Goal: Information Seeking & Learning: Learn about a topic

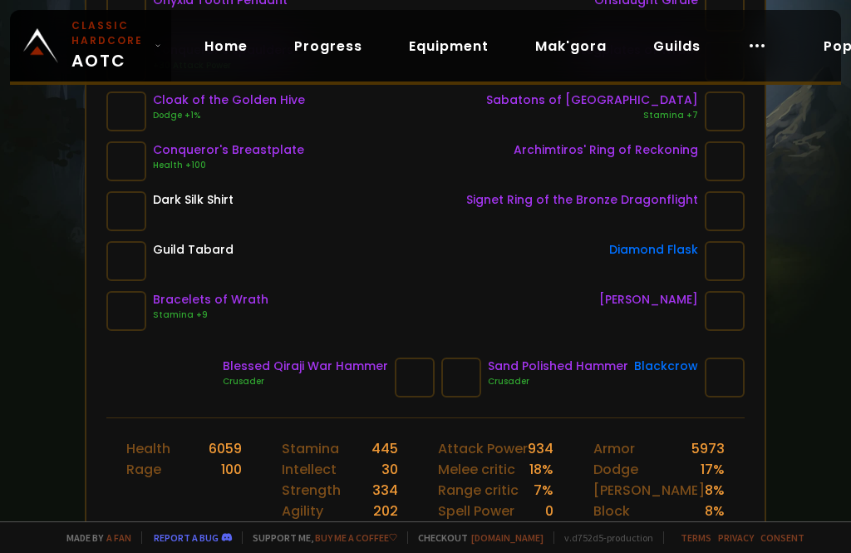
scroll to position [377, 0]
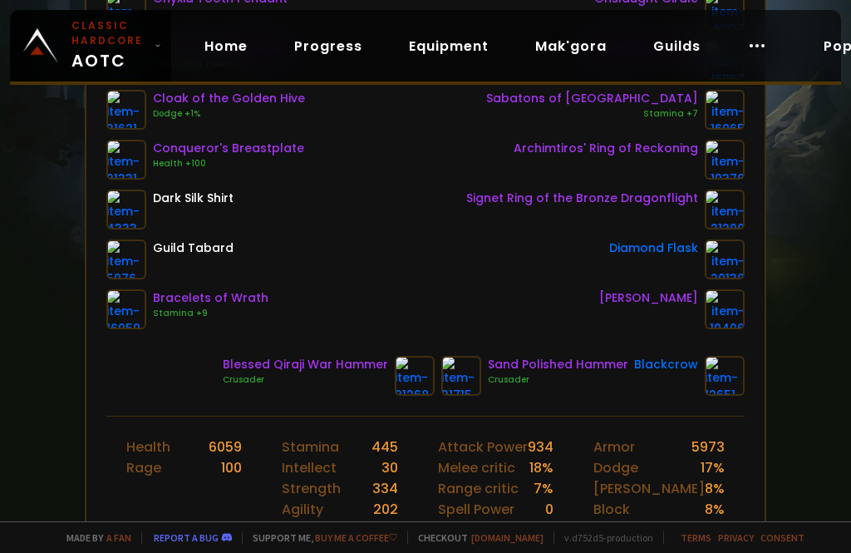
click at [319, 382] on div "Crusader" at bounding box center [305, 379] width 165 height 13
click at [352, 360] on div "Blessed Qiraji War Hammer" at bounding box center [305, 364] width 165 height 17
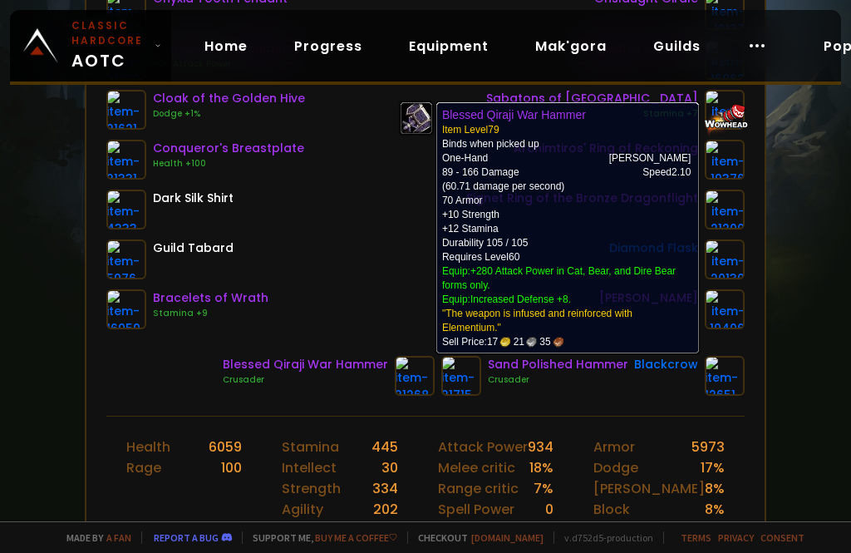
click at [428, 388] on img at bounding box center [415, 376] width 40 height 40
click at [787, 286] on div "Scan character 4 hours ago Doomhowl Ahmpyblaster Human Warrior 60 guild Frontie…" at bounding box center [425, 260] width 851 height 521
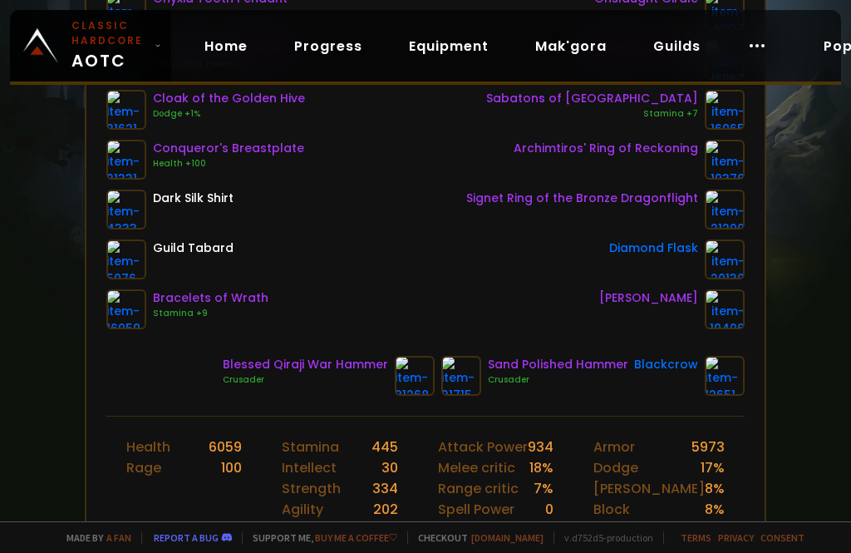
click at [470, 373] on img at bounding box center [461, 376] width 40 height 40
click at [810, 283] on div "Scan character 4 hours ago Doomhowl Ahmpyblaster Human Warrior 60 guild Frontie…" at bounding box center [425, 260] width 851 height 521
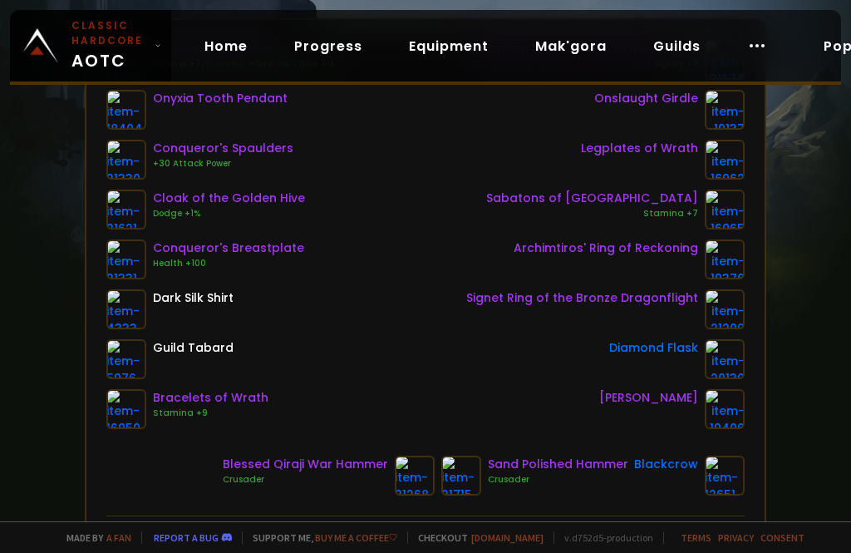
scroll to position [271, 0]
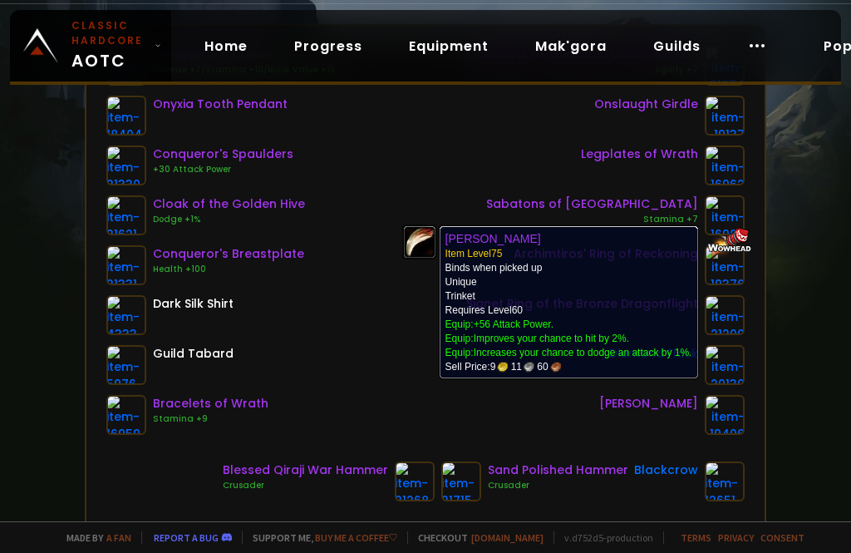
click at [796, 314] on div "Scan character 4 hours ago Doomhowl Ahmpyblaster Human Warrior 60 guild Frontie…" at bounding box center [425, 260] width 851 height 521
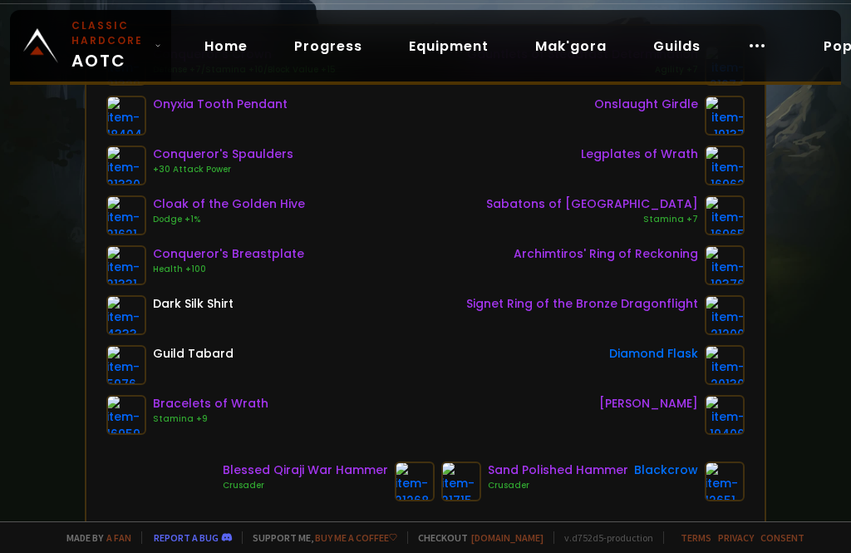
click at [800, 267] on div "Scan character 4 hours ago Doomhowl Ahmpyblaster Human Warrior 60 guild Frontie…" at bounding box center [425, 260] width 851 height 521
click at [728, 271] on img at bounding box center [725, 265] width 40 height 40
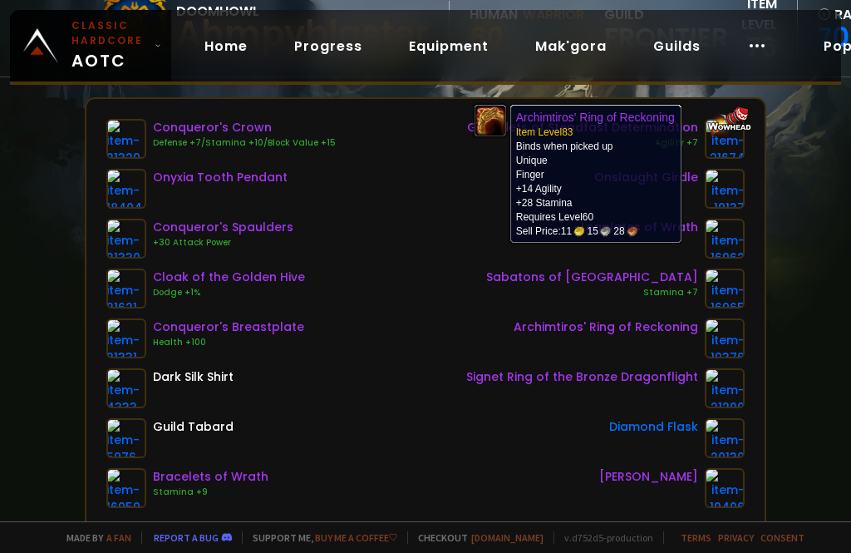
scroll to position [198, 0]
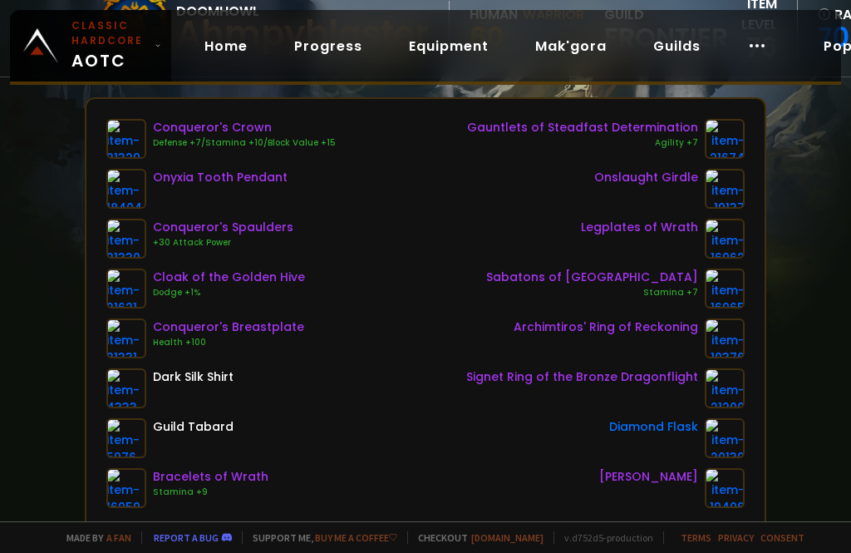
click at [807, 296] on div "Scan character 4 hours ago Doomhowl Ahmpyblaster Human Warrior 60 guild Frontie…" at bounding box center [425, 260] width 851 height 521
click at [807, 270] on div "Scan character 4 hours ago Doomhowl Ahmpyblaster Human Warrior 60 guild Frontie…" at bounding box center [425, 260] width 851 height 521
click at [793, 248] on div "Scan character 4 hours ago Doomhowl Ahmpyblaster Human Warrior 60 guild Frontie…" at bounding box center [425, 260] width 851 height 521
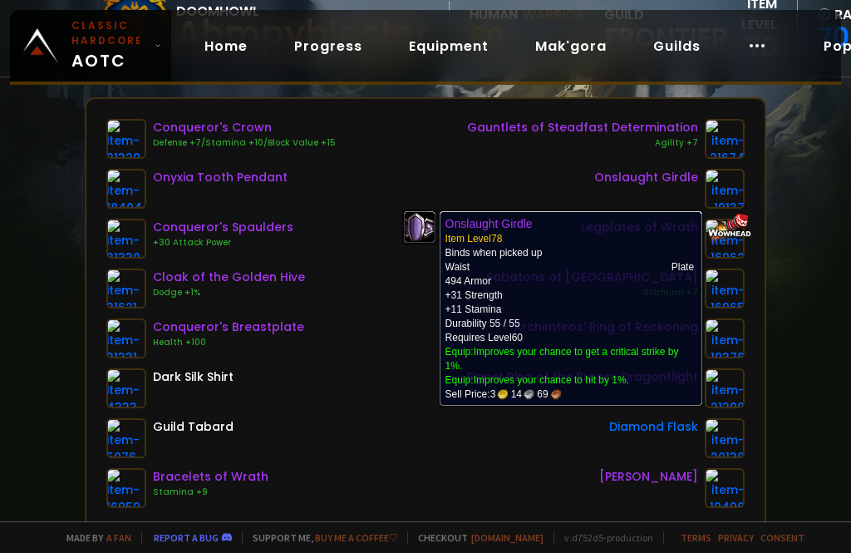
click at [818, 210] on div "Scan character 4 hours ago Doomhowl Ahmpyblaster Human Warrior 60 guild Frontie…" at bounding box center [425, 260] width 851 height 521
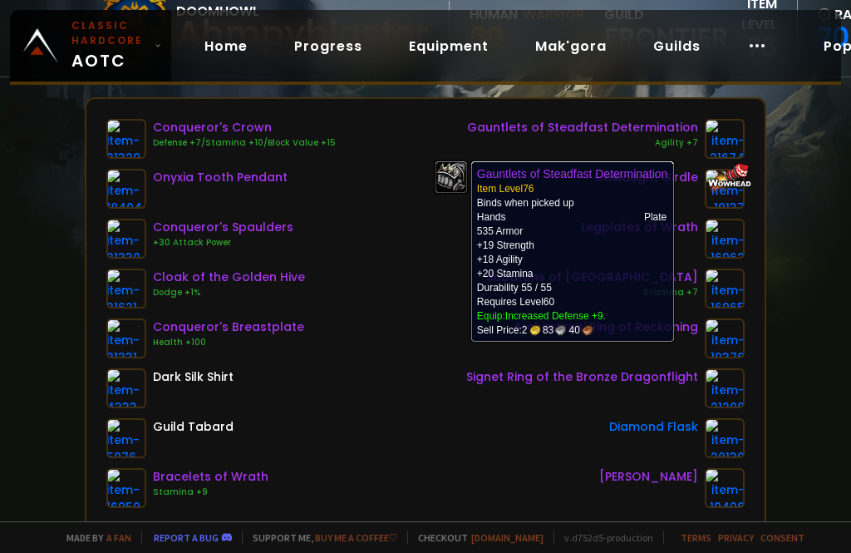
click at [812, 214] on div "Scan character 4 hours ago Doomhowl Ahmpyblaster Human Warrior 60 guild Frontie…" at bounding box center [425, 260] width 851 height 521
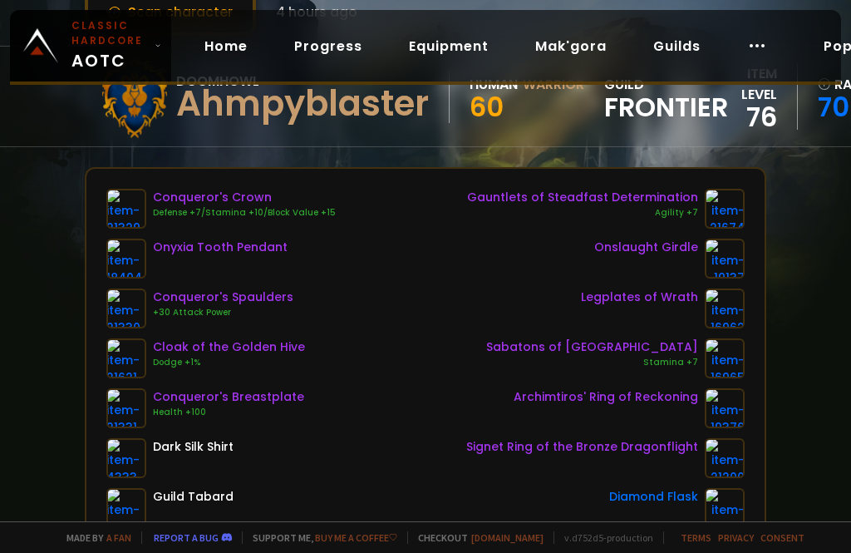
scroll to position [127, 0]
click at [139, 408] on img at bounding box center [126, 409] width 40 height 40
click at [481, 320] on div "Legplates of Wrath" at bounding box center [605, 309] width 278 height 40
click at [131, 313] on img at bounding box center [126, 309] width 40 height 40
click at [492, 328] on div "Legplates of Wrath" at bounding box center [605, 309] width 278 height 40
